Goal: Navigation & Orientation: Go to known website

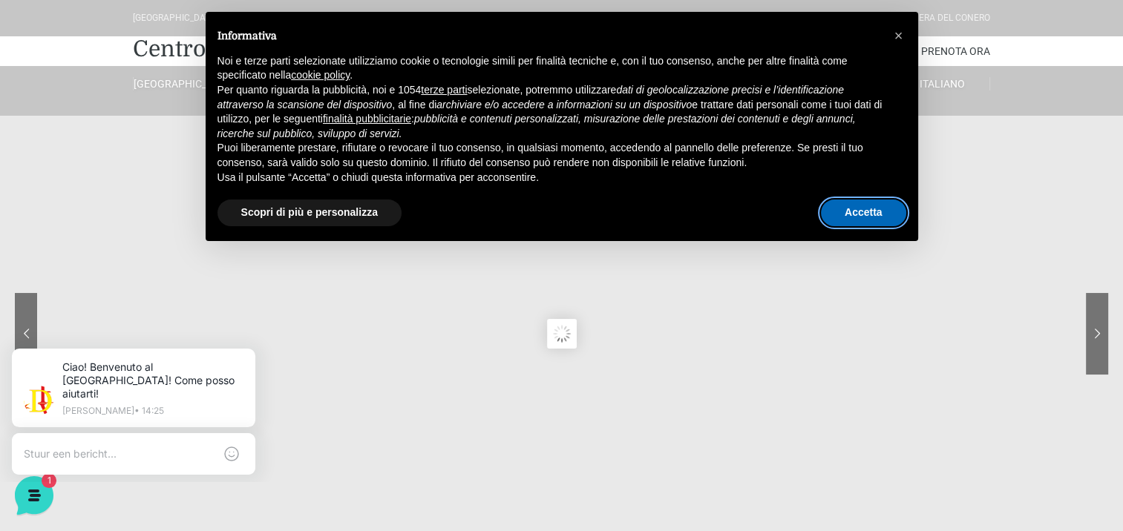
click at [851, 211] on button "Accetta" at bounding box center [863, 213] width 85 height 27
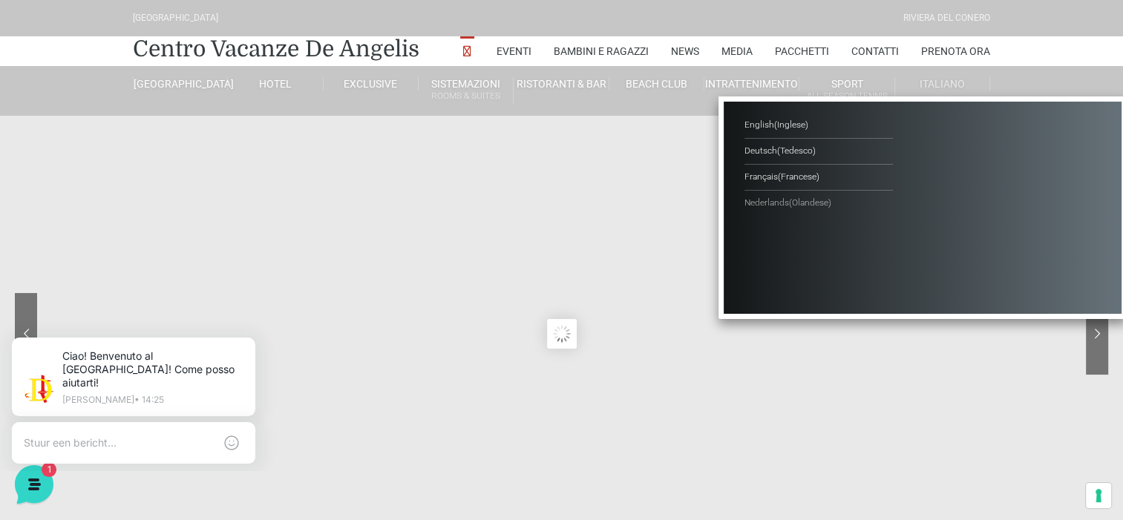
click at [794, 205] on span "( Olandese )" at bounding box center [810, 202] width 42 height 10
